Goal: Transaction & Acquisition: Purchase product/service

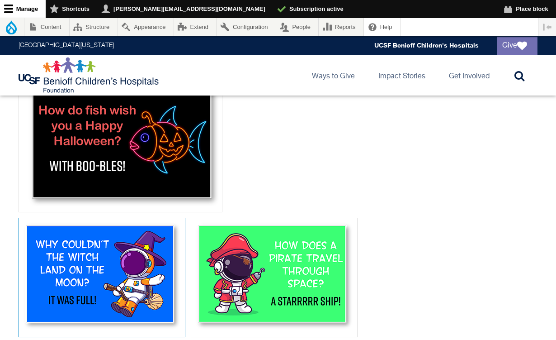
click at [135, 245] on img at bounding box center [102, 276] width 161 height 110
select select "*"
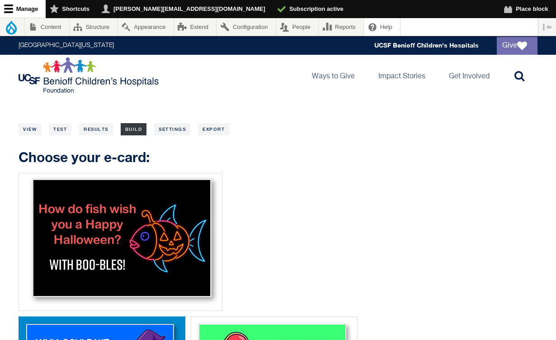
click at [135, 128] on link "Build" at bounding box center [134, 129] width 26 height 12
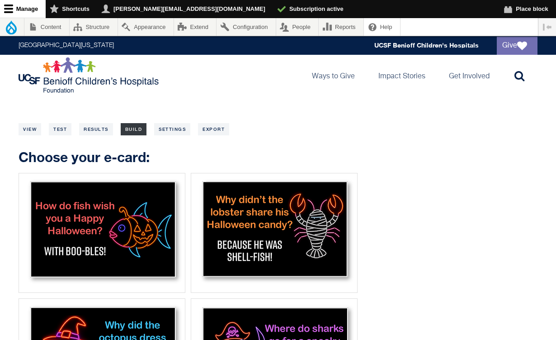
click at [128, 124] on link "Build" at bounding box center [134, 129] width 26 height 12
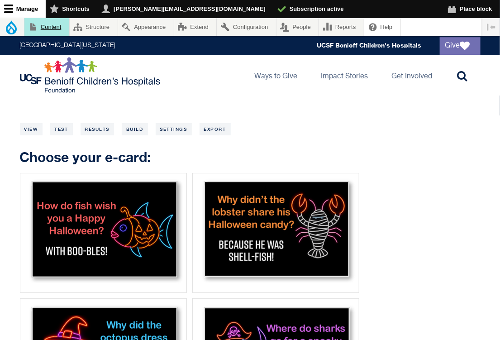
click at [59, 28] on link "Content" at bounding box center [46, 27] width 45 height 18
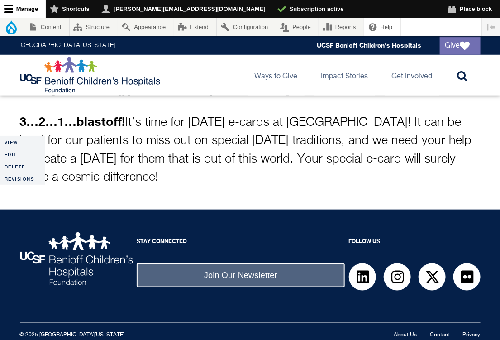
scroll to position [202, 0]
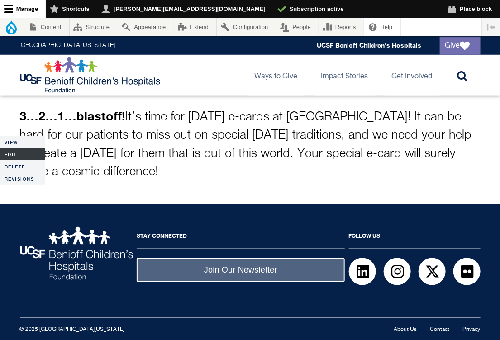
click at [14, 154] on link "Edit" at bounding box center [22, 154] width 45 height 12
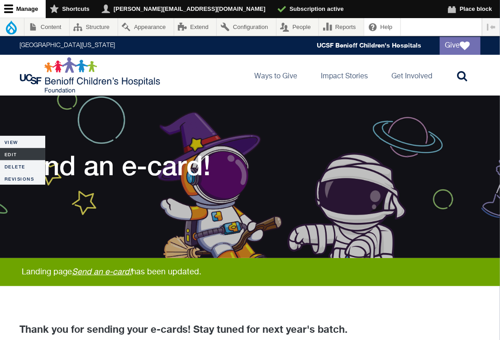
click at [16, 151] on link "Edit" at bounding box center [22, 154] width 45 height 12
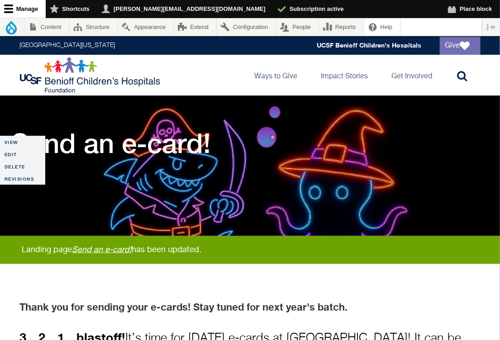
scroll to position [4, 0]
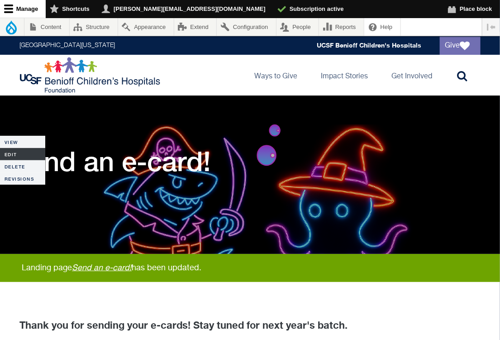
click at [25, 150] on link "Edit" at bounding box center [22, 154] width 45 height 12
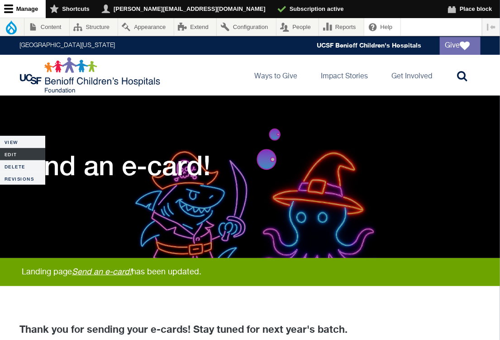
click at [20, 159] on link "Edit" at bounding box center [22, 154] width 45 height 12
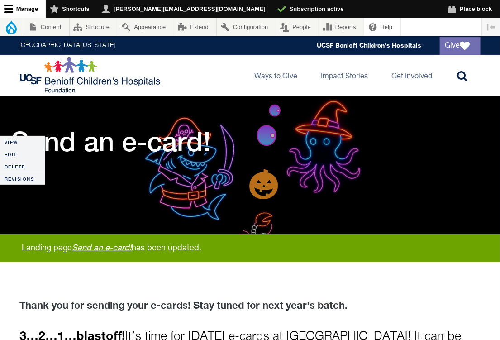
scroll to position [26, 0]
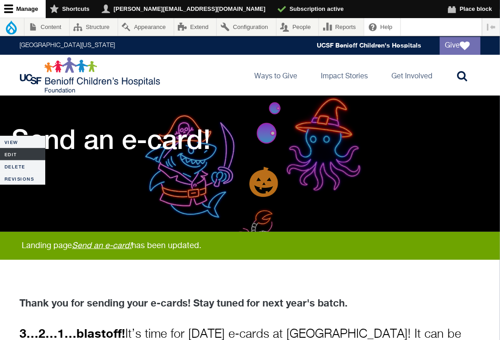
click at [14, 154] on link "Edit" at bounding box center [22, 154] width 45 height 12
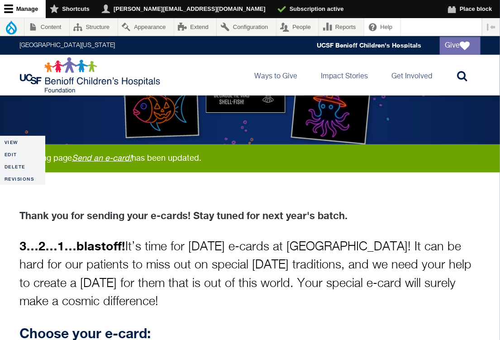
scroll to position [180, 0]
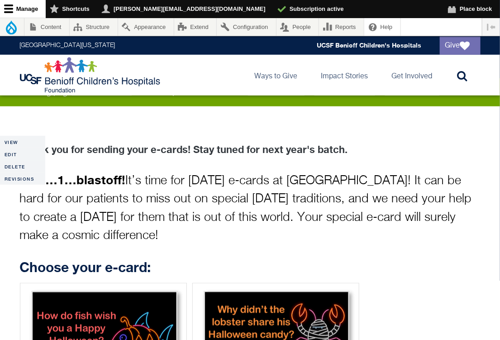
click at [285, 172] on p "3…2…1…blastoff! It’s time for Halloween e-cards at UCSF Benioff Children’s Hosp…" at bounding box center [250, 207] width 460 height 75
click at [12, 154] on link "Edit" at bounding box center [22, 154] width 45 height 12
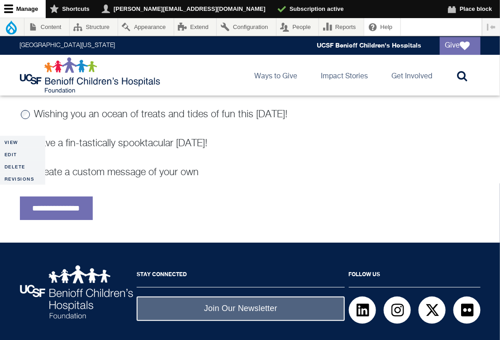
scroll to position [1005, 0]
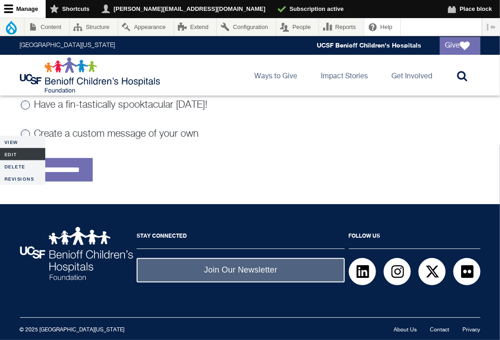
click at [18, 154] on link "Edit" at bounding box center [22, 154] width 45 height 12
